Goal: Communication & Community: Answer question/provide support

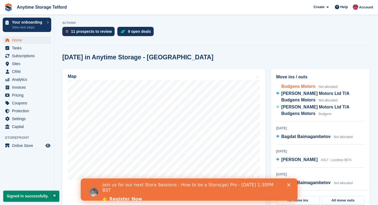
scroll to position [37, 0]
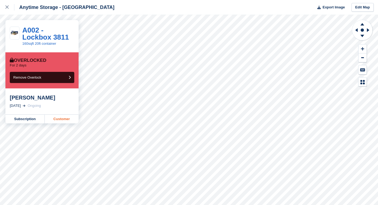
click at [61, 122] on link "Customer" at bounding box center [62, 119] width 34 height 9
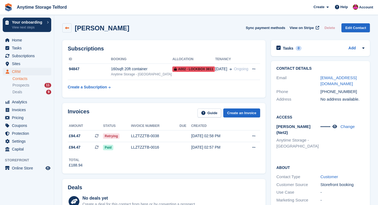
click at [69, 31] on link at bounding box center [66, 27] width 9 height 9
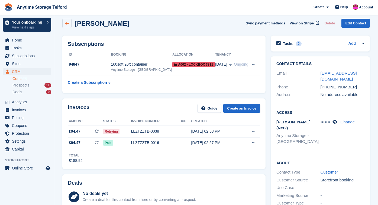
click at [69, 25] on link at bounding box center [66, 23] width 9 height 9
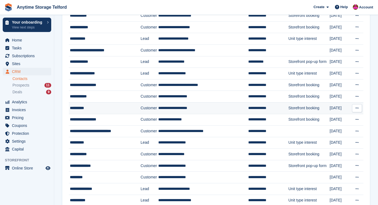
scroll to position [120, 0]
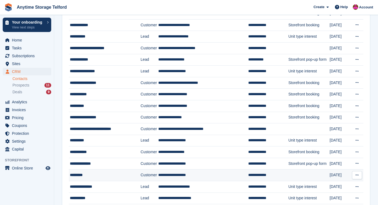
click at [86, 175] on div "*********" at bounding box center [102, 175] width 65 height 6
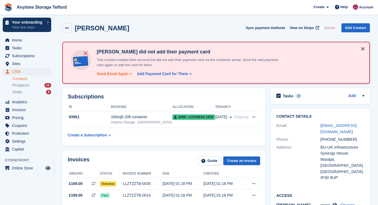
click at [117, 73] on div "Send Email Again" at bounding box center [113, 74] width 32 height 6
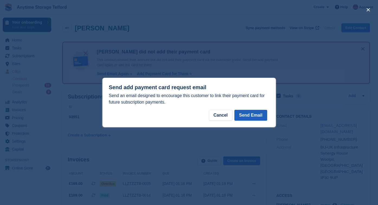
click at [255, 112] on button "Send Email" at bounding box center [250, 115] width 33 height 11
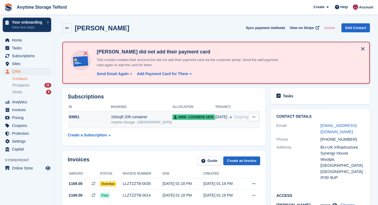
click at [253, 117] on icon at bounding box center [253, 117] width 3 height 4
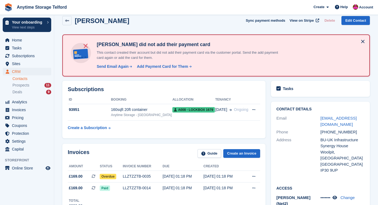
scroll to position [8, 0]
click at [358, 25] on div "Sync payment methods View on Stripe Delete Edit Contact" at bounding box center [308, 21] width 124 height 11
click at [359, 19] on link "Edit Contact" at bounding box center [356, 20] width 28 height 9
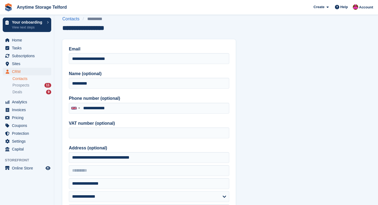
type input "**********"
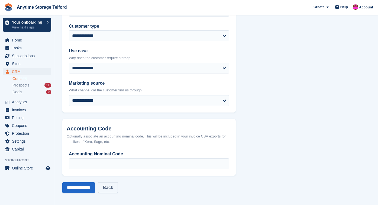
scroll to position [256, 0]
click at [116, 187] on link "Back" at bounding box center [108, 187] width 20 height 11
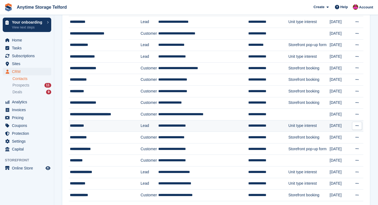
scroll to position [135, 0]
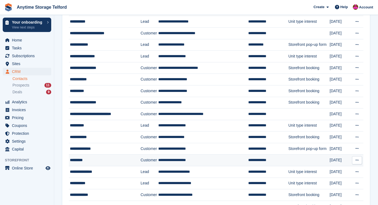
click at [81, 161] on div "*********" at bounding box center [102, 160] width 65 height 6
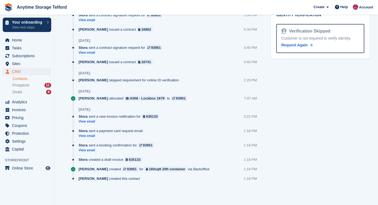
scroll to position [438, 0]
click at [95, 150] on link "View email" at bounding box center [118, 150] width 78 height 5
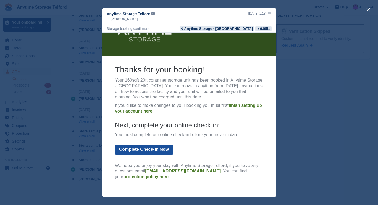
scroll to position [46, 0]
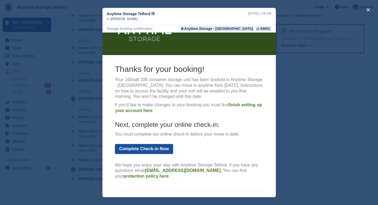
click at [154, 150] on link "Complete Check-in Now" at bounding box center [144, 149] width 58 height 10
click at [142, 144] on link "Complete Check-in Now" at bounding box center [144, 149] width 58 height 10
click at [140, 152] on th "Thanks for your booking! Your 160sqft 20ft container storage unit has been book…" at bounding box center [189, 123] width 149 height 118
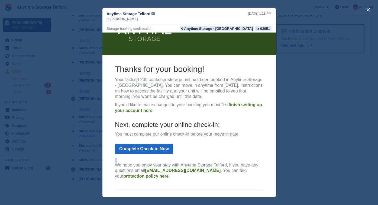
click at [140, 152] on th "Thanks for your booking! Your 160sqft 20ft container storage unit has been book…" at bounding box center [189, 123] width 149 height 118
click at [132, 147] on link "Complete Check-in Now" at bounding box center [144, 149] width 58 height 10
click at [201, 149] on th "Thanks for your booking! Your 160sqft 20ft container storage unit has been book…" at bounding box center [189, 123] width 149 height 118
click at [164, 148] on link "Complete Check-in Now" at bounding box center [144, 149] width 58 height 10
click at [368, 11] on button "close" at bounding box center [368, 9] width 9 height 9
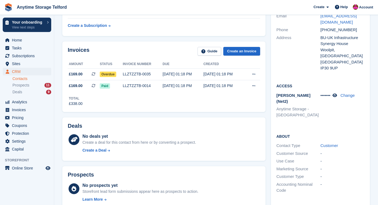
scroll to position [106, 0]
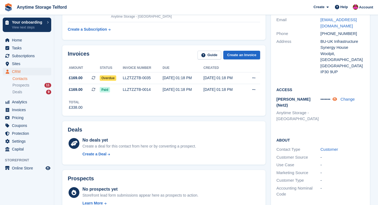
click at [337, 97] on icon at bounding box center [335, 99] width 5 height 4
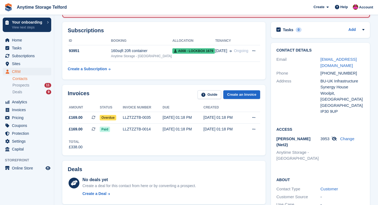
scroll to position [63, 0]
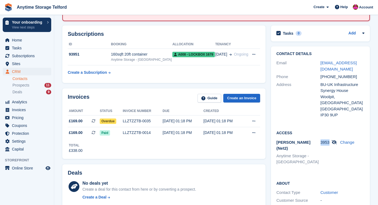
drag, startPoint x: 322, startPoint y: 128, endPoint x: 330, endPoint y: 130, distance: 8.4
click at [330, 140] on span "3953" at bounding box center [325, 142] width 9 height 5
copy span "3953"
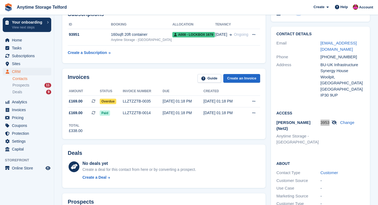
scroll to position [83, 0]
